Goal: Task Accomplishment & Management: Complete application form

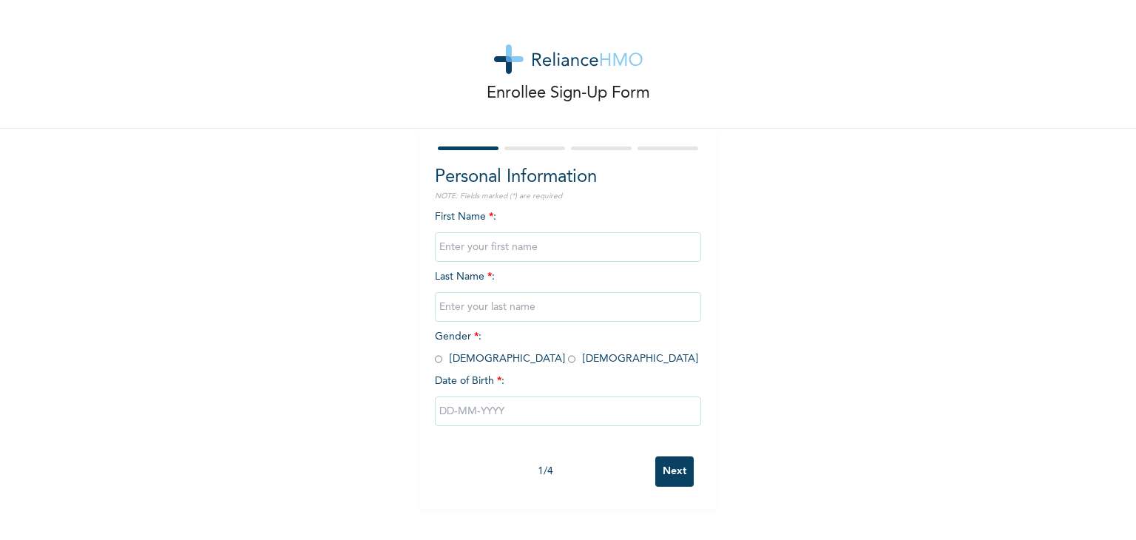
click at [535, 248] on input "text" at bounding box center [568, 247] width 266 height 30
type input "e"
type input "E"
type input "OLATUNDE"
type input "SHALOM ERI-IFEOLUWASIMI"
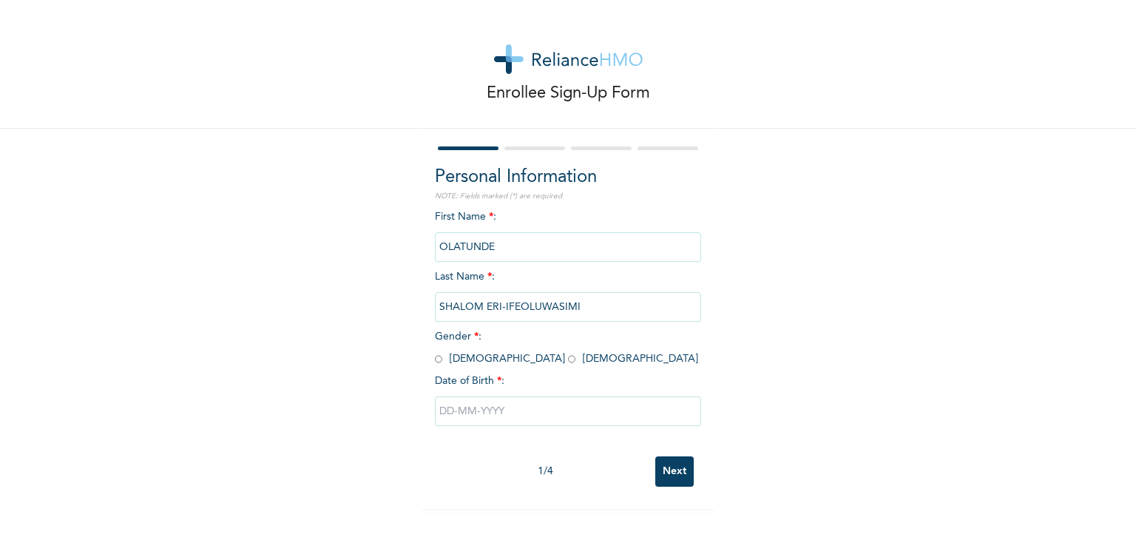
click at [568, 361] on input "radio" at bounding box center [571, 359] width 7 height 14
radio input "true"
click at [465, 409] on input "text" at bounding box center [568, 411] width 266 height 30
select select "9"
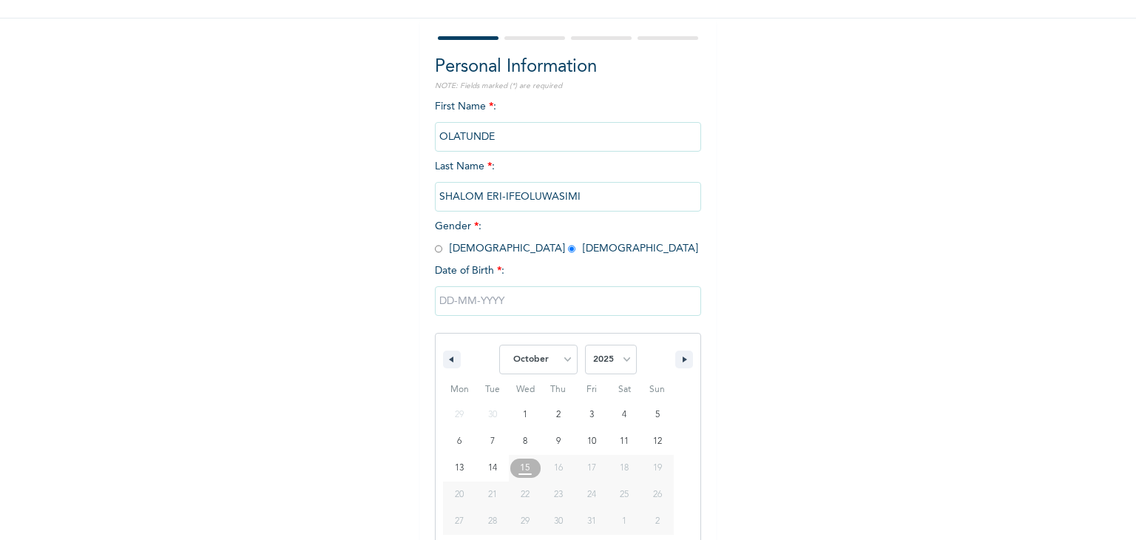
scroll to position [132, 0]
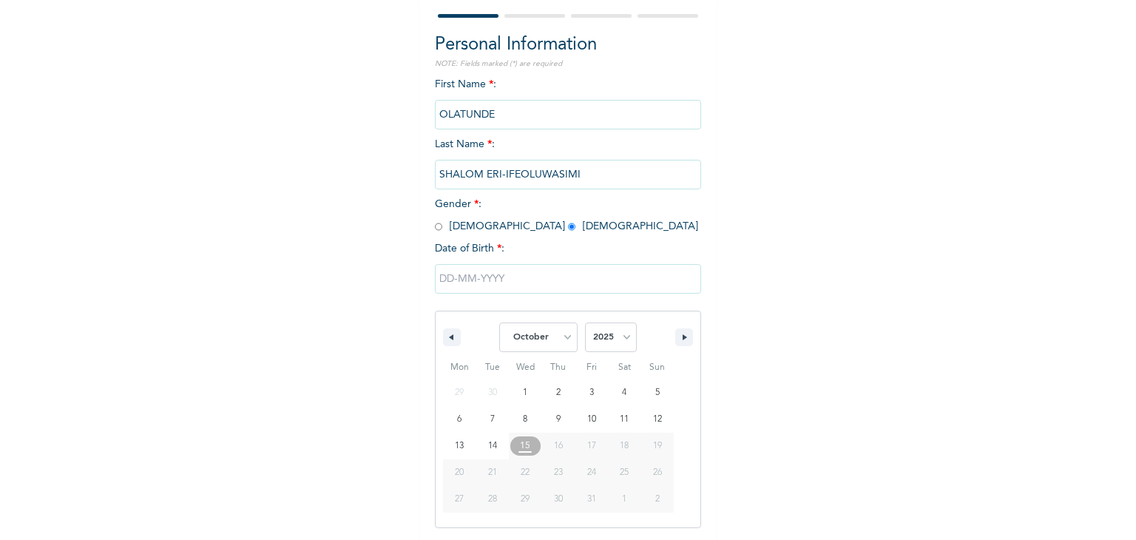
click at [461, 285] on input "text" at bounding box center [568, 279] width 266 height 30
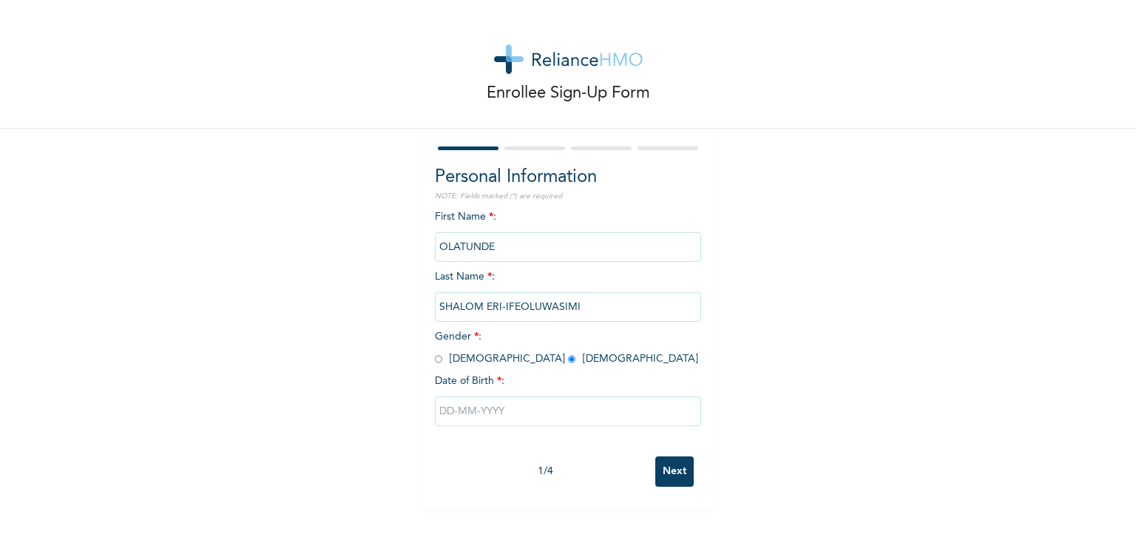
scroll to position [0, 0]
click at [477, 413] on input "text" at bounding box center [568, 411] width 266 height 30
select select "9"
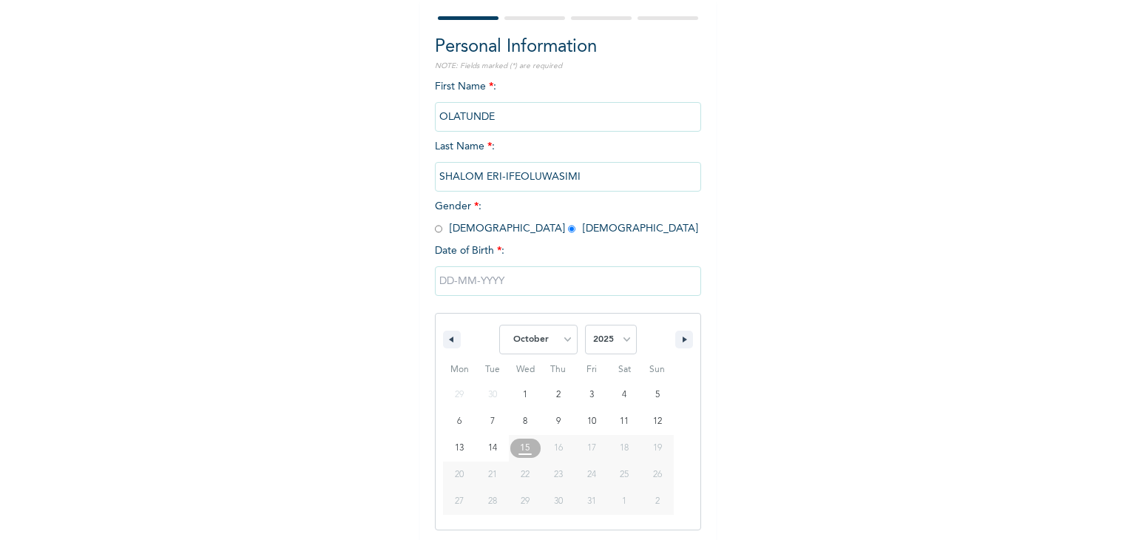
scroll to position [132, 0]
click at [618, 341] on select "2025 2024 2023 2022 2021 2020 2019 2018 2017 2016 2015 2014 2013 2012 2011 2010…" at bounding box center [611, 337] width 52 height 30
select select "2020"
click at [585, 322] on select "2025 2024 2023 2022 2021 2020 2019 2018 2017 2016 2015 2014 2013 2012 2011 2010…" at bounding box center [611, 337] width 52 height 30
click at [564, 338] on select "January February March April May June July August September October November De…" at bounding box center [538, 337] width 78 height 30
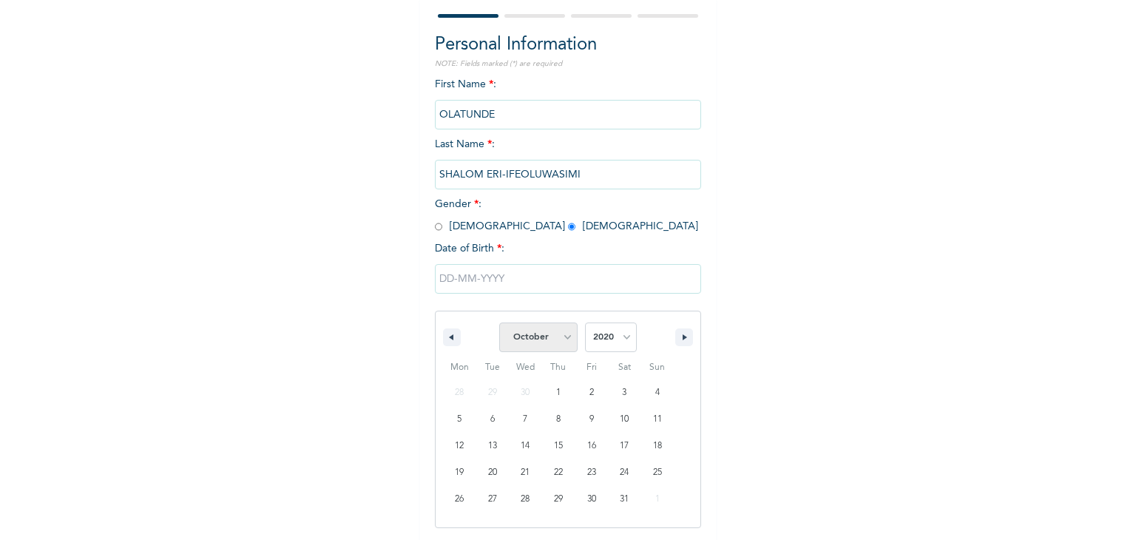
select select "5"
click at [499, 322] on select "January February March April May June July August September October November De…" at bounding box center [538, 337] width 78 height 30
type input "[DATE]"
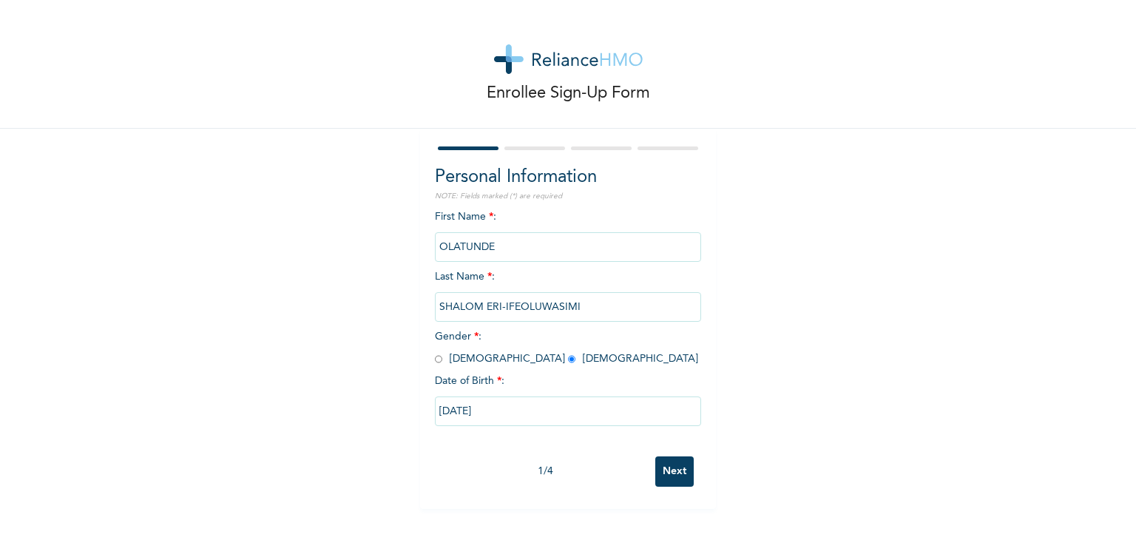
click at [668, 469] on input "Next" at bounding box center [674, 471] width 38 height 30
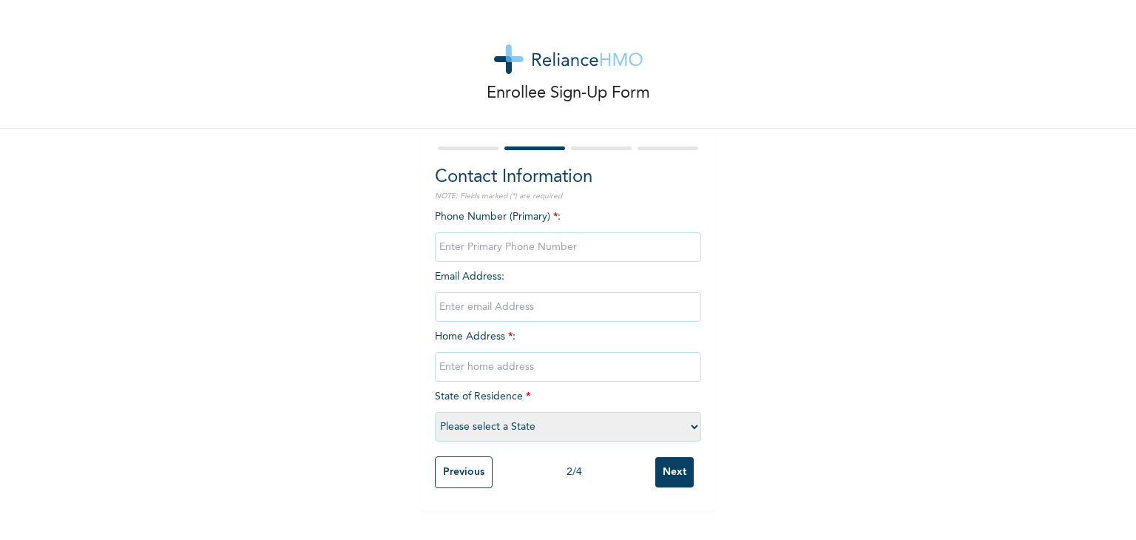
click at [481, 245] on input "phone" at bounding box center [568, 247] width 266 height 30
type input "07033144380"
type input "T"
type input "t"
type input "[EMAIL_ADDRESS][DOMAIN_NAME]"
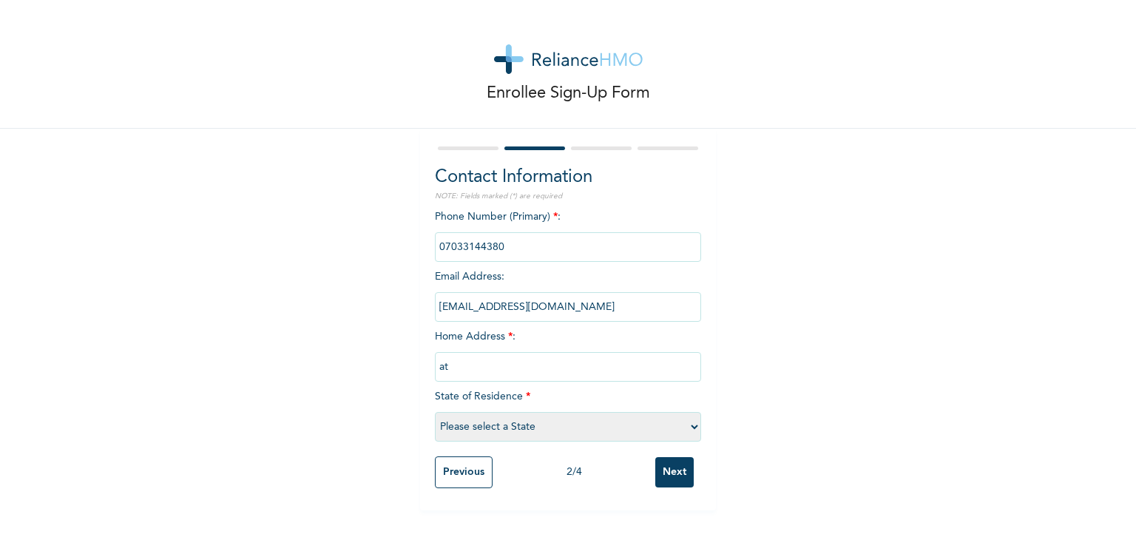
type input "a"
type input "ATAN"
select select "28"
click at [667, 473] on input "Next" at bounding box center [674, 472] width 38 height 30
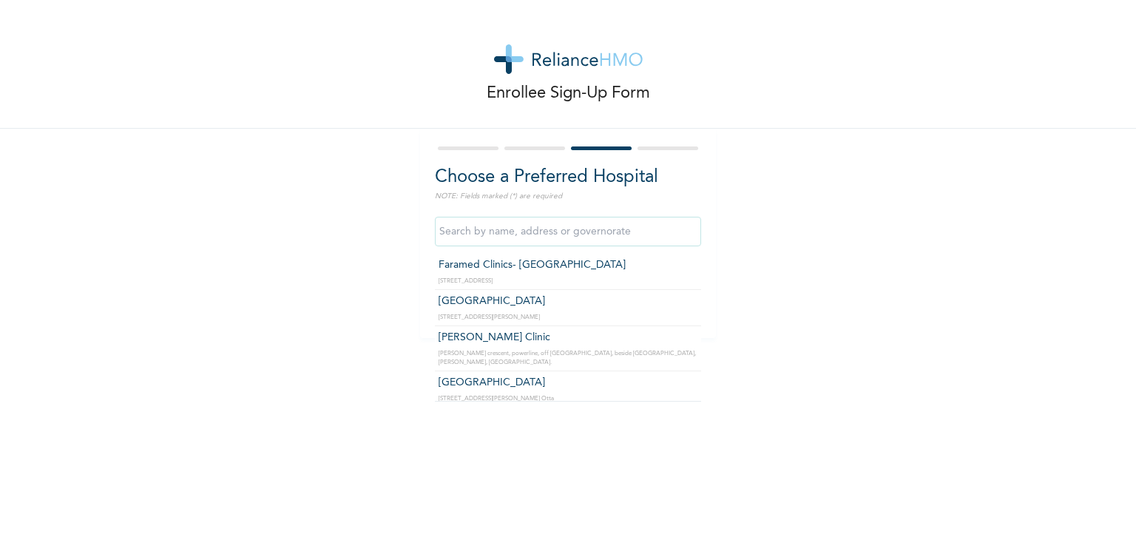
click at [521, 231] on input "text" at bounding box center [568, 232] width 266 height 30
type input "[GEOGRAPHIC_DATA]"
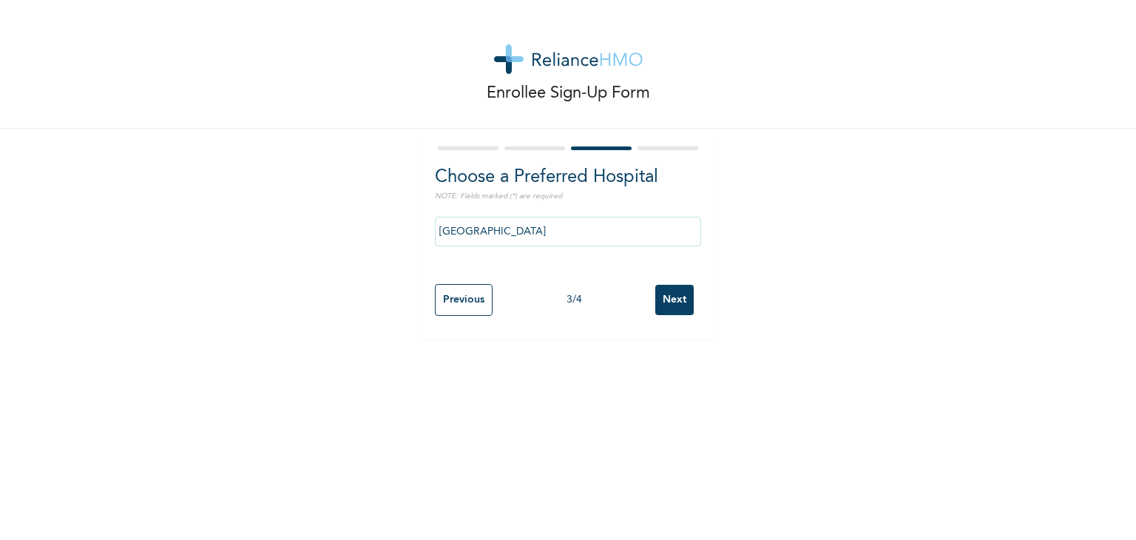
click at [671, 298] on input "Next" at bounding box center [674, 300] width 38 height 30
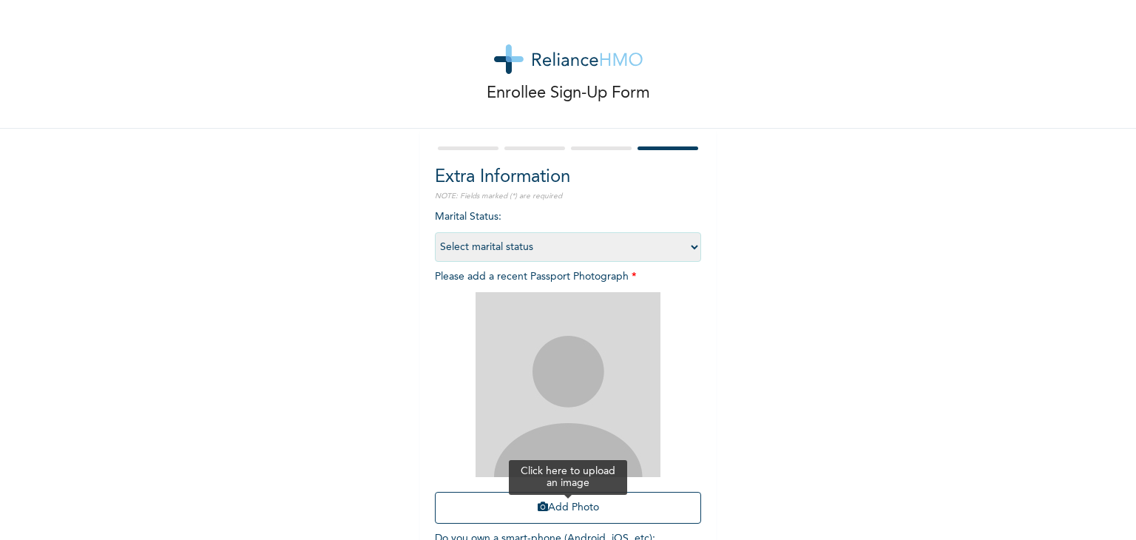
click at [550, 515] on button "Add Photo" at bounding box center [568, 508] width 266 height 32
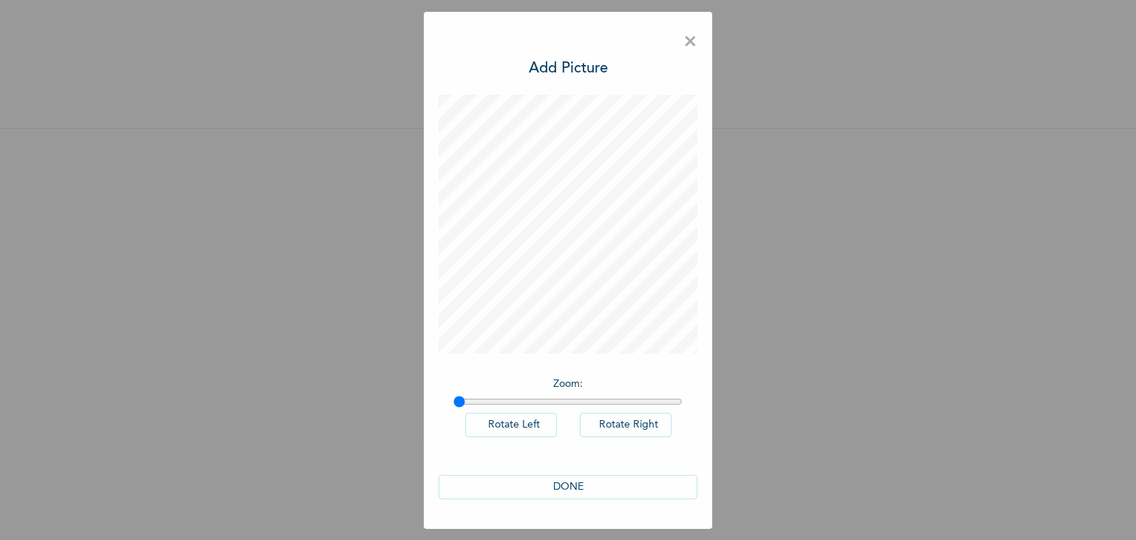
click at [566, 486] on button "DONE" at bounding box center [567, 487] width 259 height 24
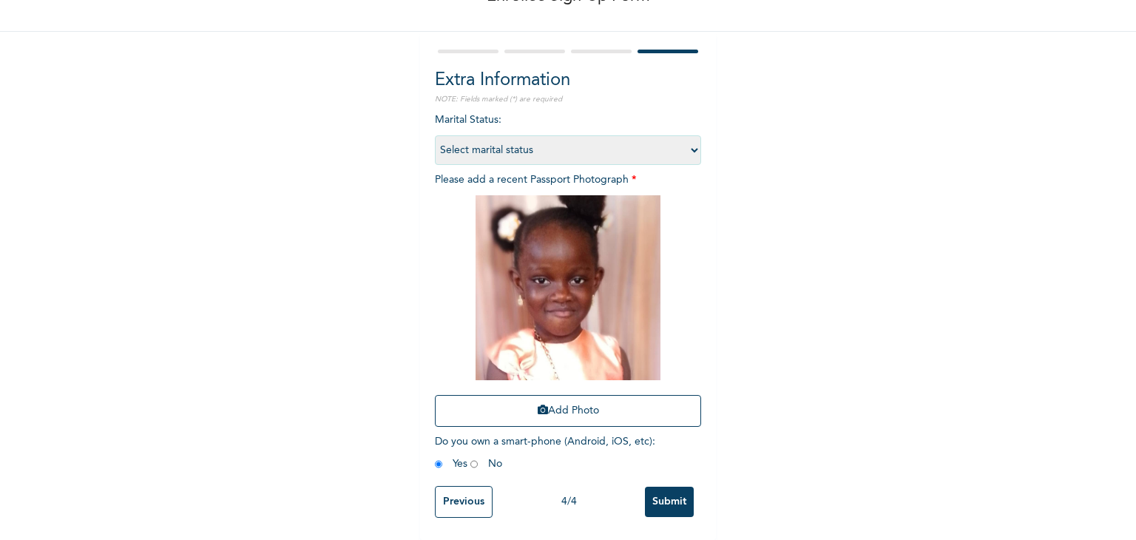
scroll to position [107, 0]
click at [671, 493] on input "Submit" at bounding box center [669, 502] width 49 height 30
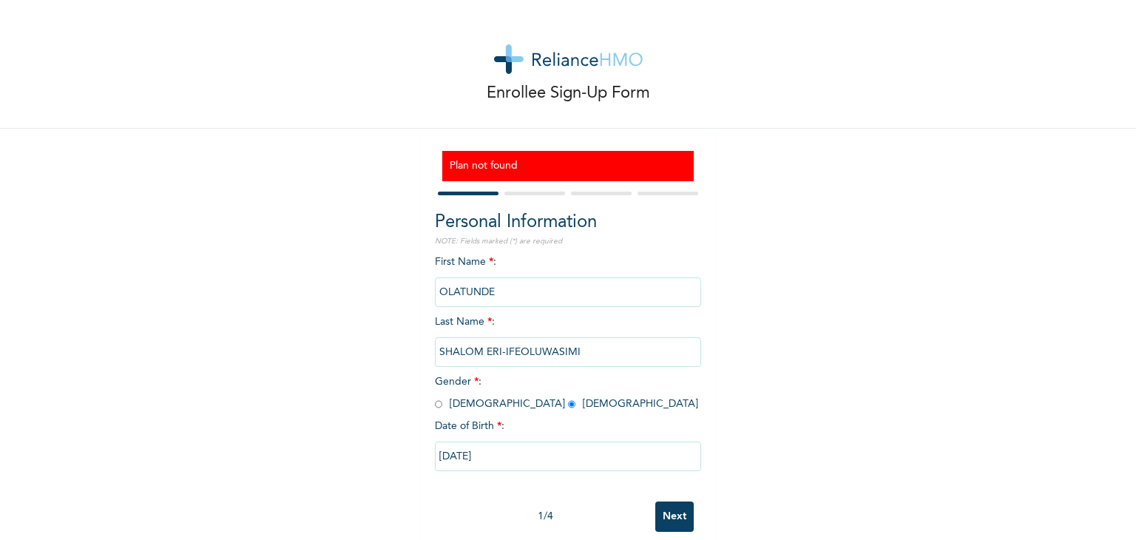
scroll to position [25, 0]
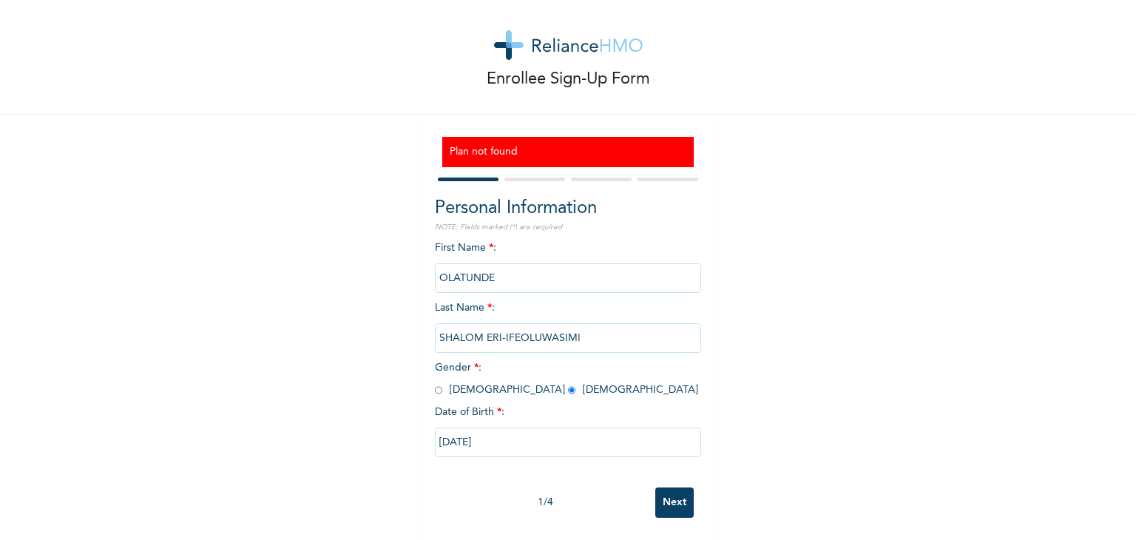
click at [664, 497] on input "Next" at bounding box center [674, 502] width 38 height 30
select select "28"
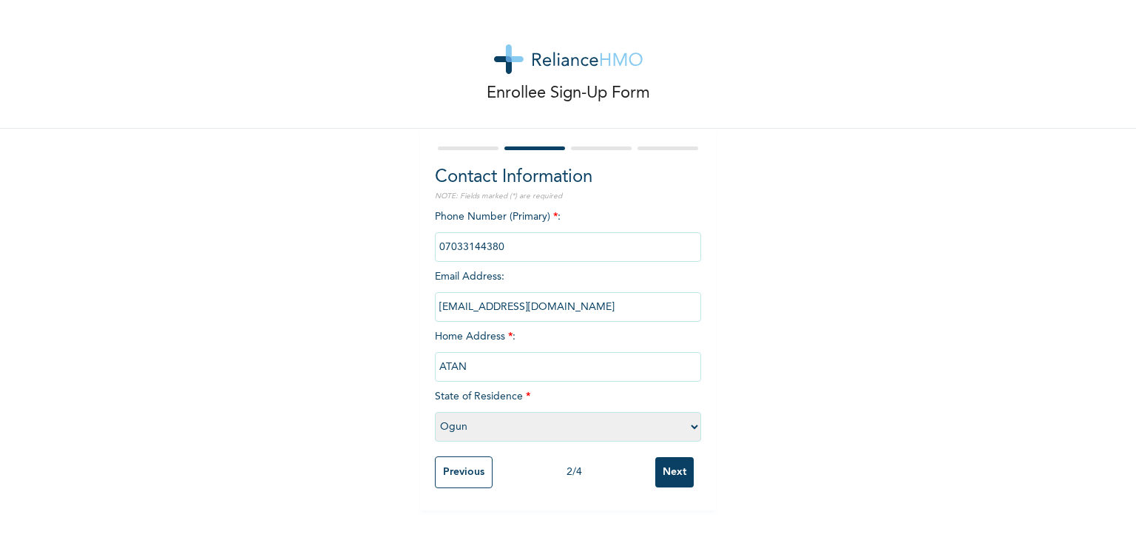
scroll to position [0, 0]
click at [674, 470] on input "Next" at bounding box center [674, 472] width 38 height 30
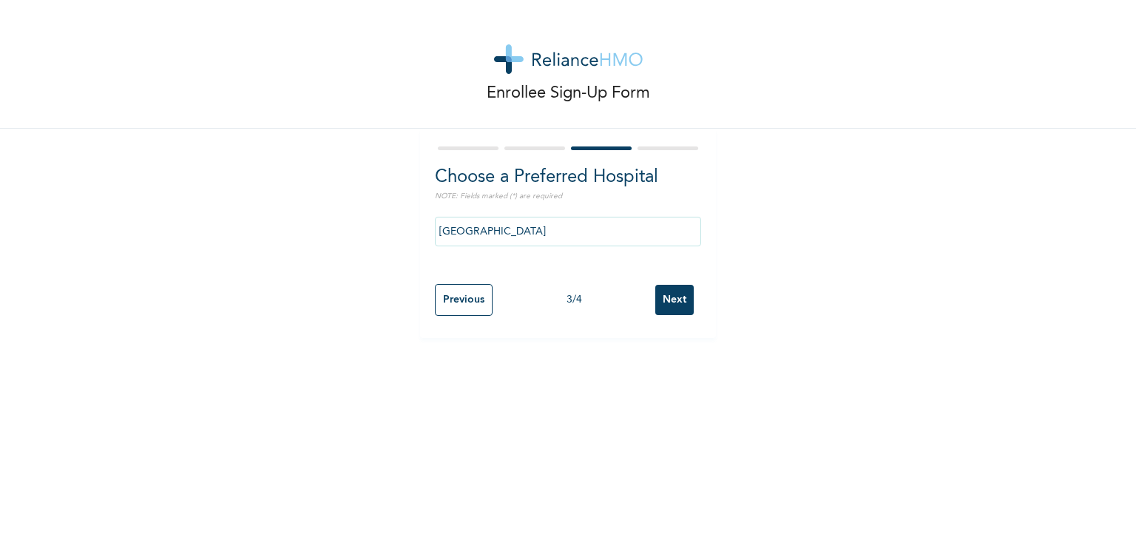
click at [674, 297] on input "Next" at bounding box center [674, 300] width 38 height 30
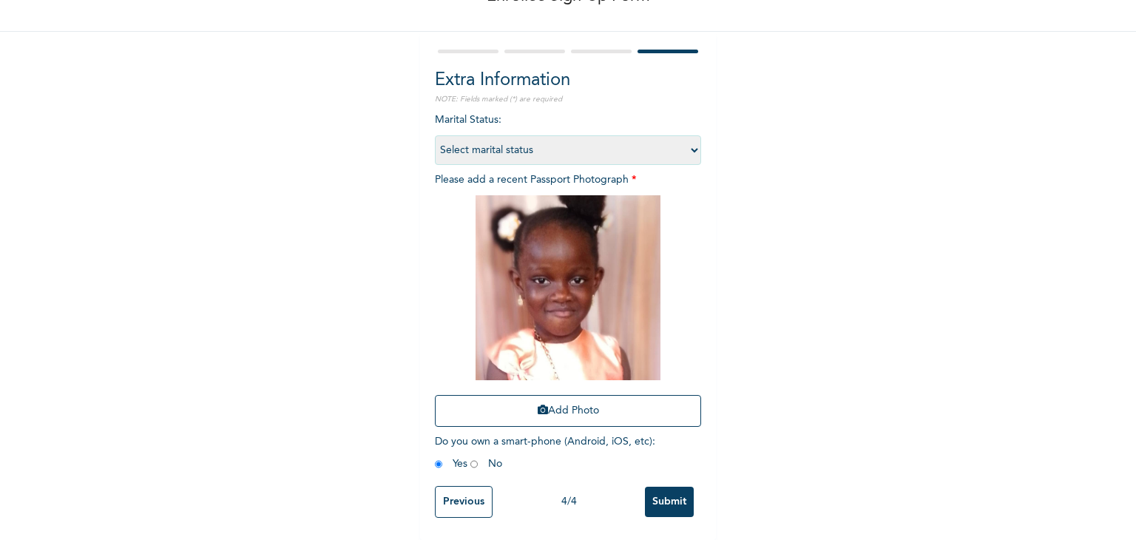
scroll to position [107, 0]
click at [667, 487] on input "Submit" at bounding box center [669, 502] width 49 height 30
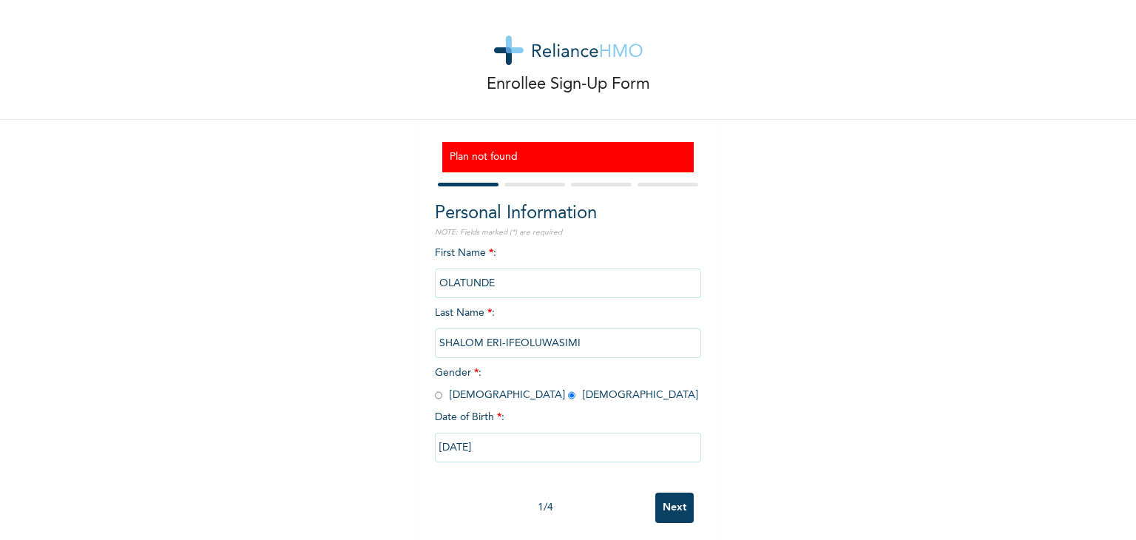
scroll to position [0, 0]
